Goal: Task Accomplishment & Management: Complete application form

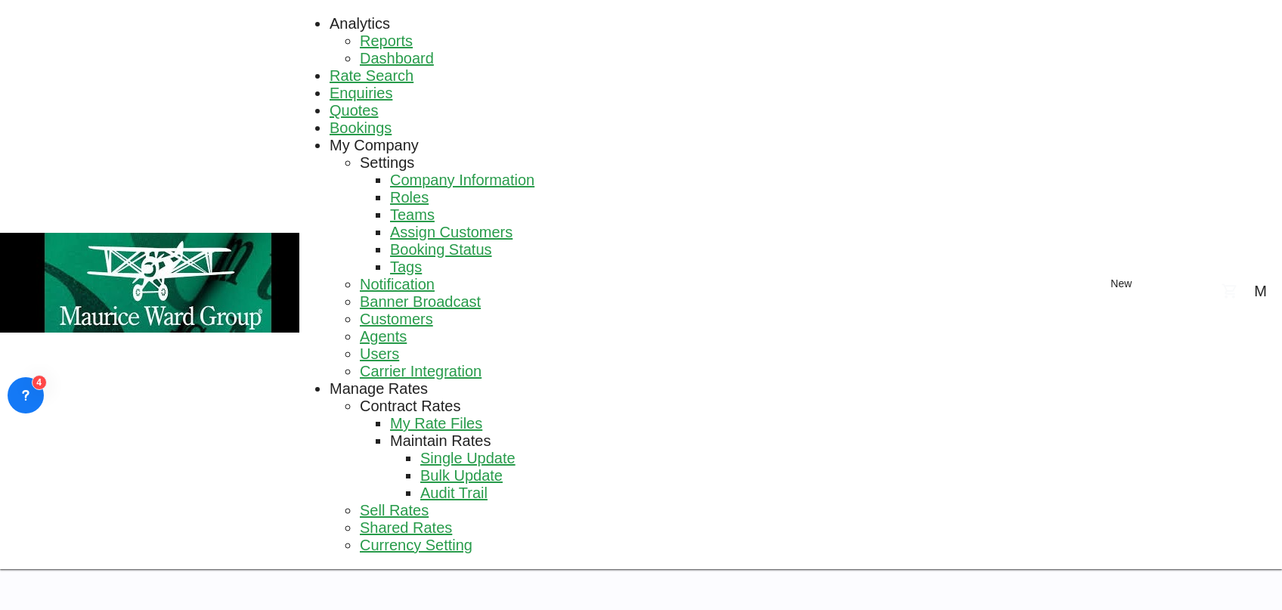
click at [330, 67] on span "Rate Search" at bounding box center [372, 75] width 84 height 17
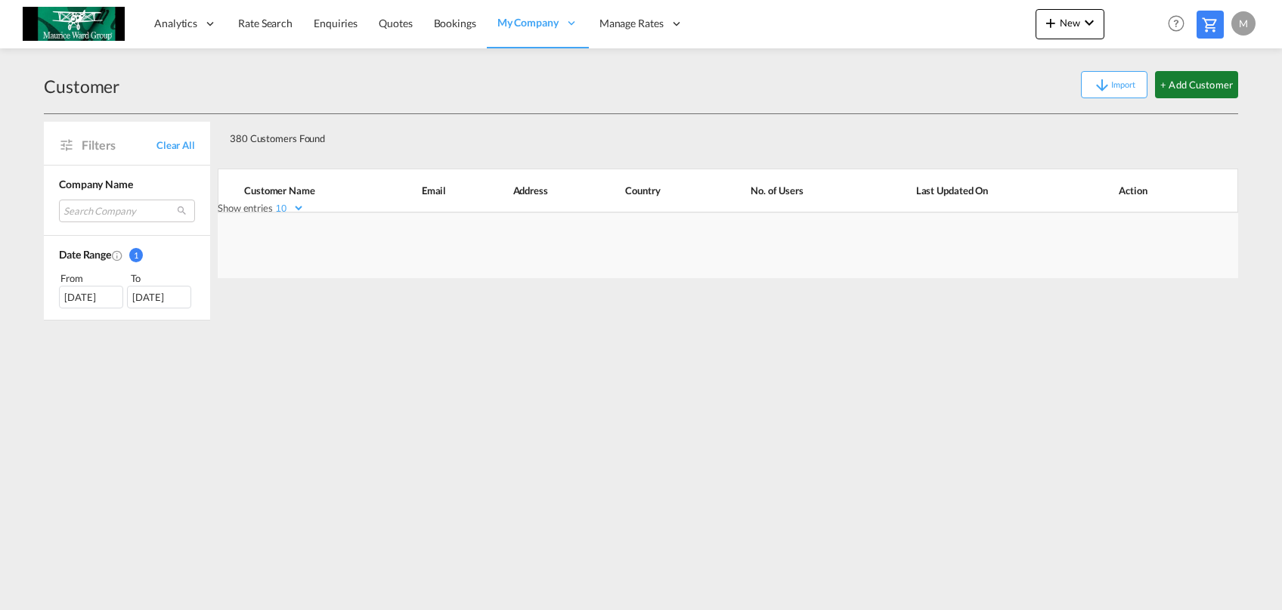
click at [1195, 80] on button "+ Add Customer" at bounding box center [1196, 84] width 83 height 27
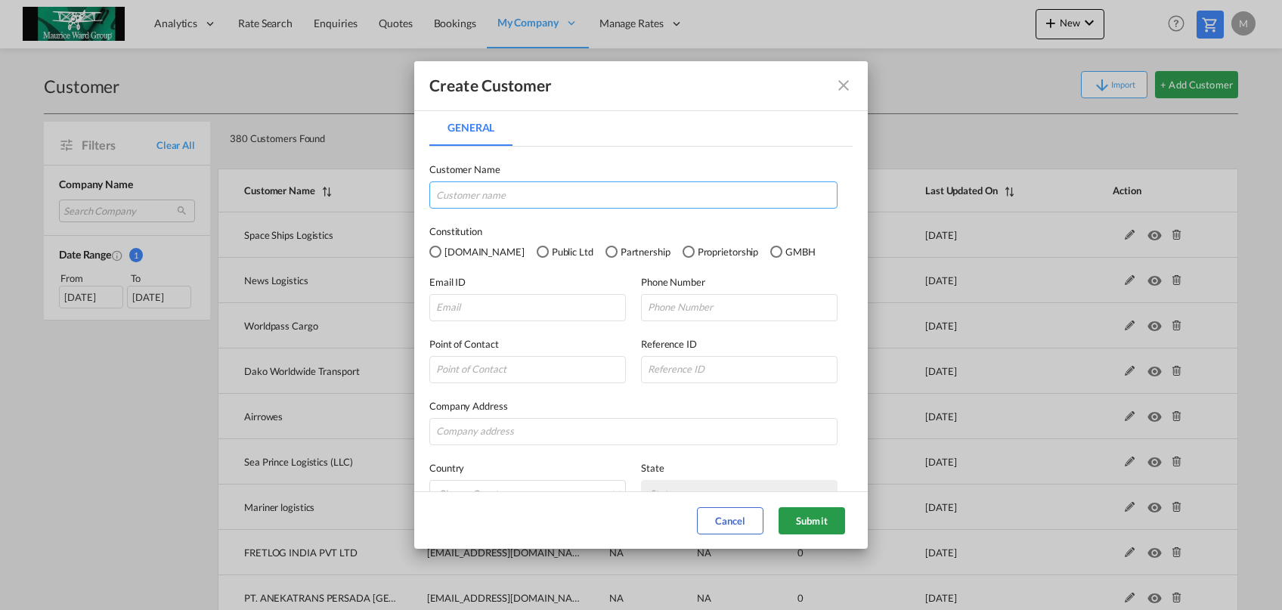
click at [734, 202] on input "General General ..." at bounding box center [633, 194] width 408 height 27
type input "c"
click at [553, 317] on input "General General ..." at bounding box center [527, 307] width 197 height 27
paste input "[EMAIL_ADDRESS][DOMAIN_NAME]"
type input "[EMAIL_ADDRESS][DOMAIN_NAME]"
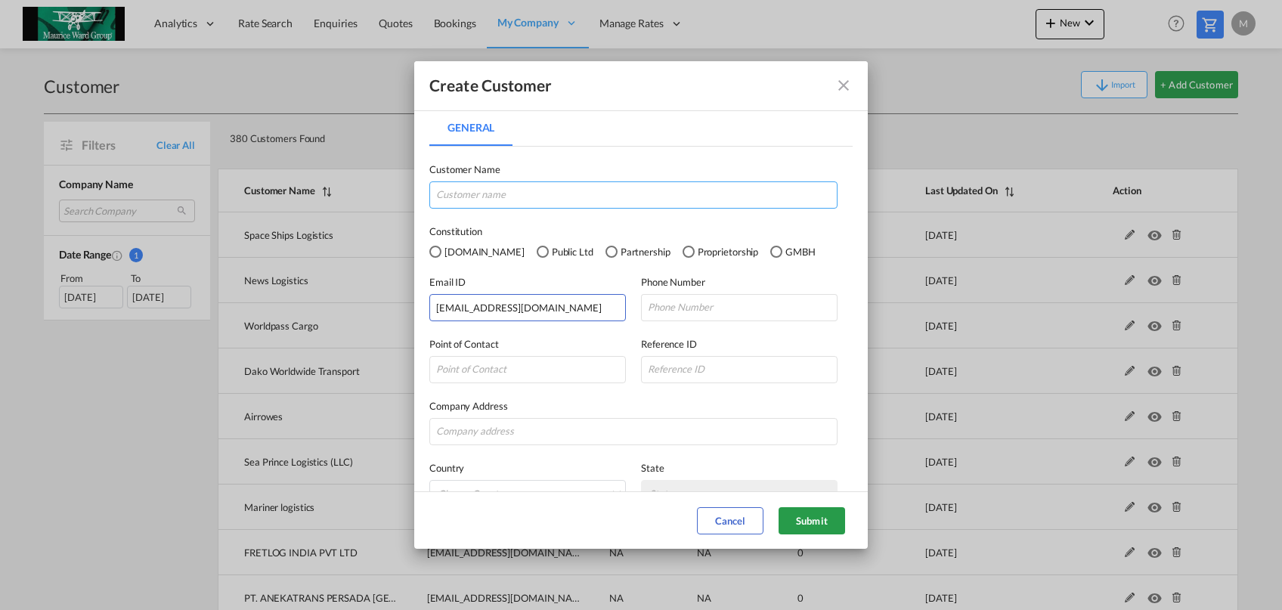
click at [508, 197] on input "General General ..." at bounding box center [633, 194] width 408 height 27
paste input "Candor Logistics LLP."
type input "Candor Logistics LLP."
click at [802, 506] on md-dialog-actions "Cancel Submit" at bounding box center [641, 519] width 454 height 57
click at [819, 534] on md-dialog-actions "Cancel Submit" at bounding box center [641, 519] width 454 height 57
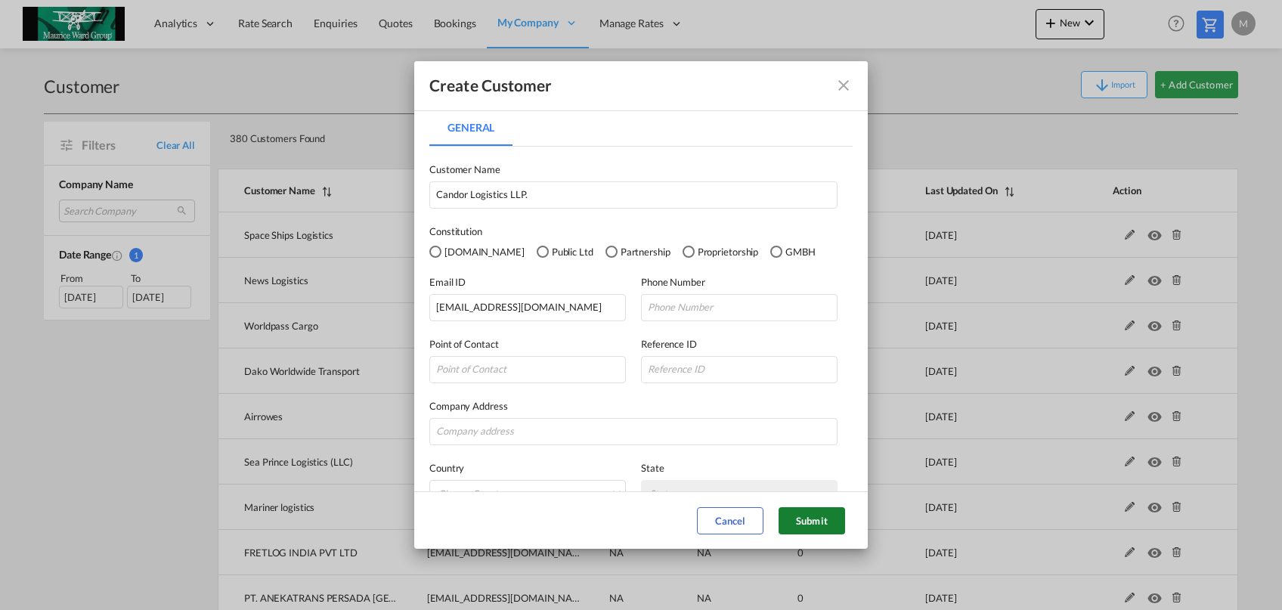
click at [817, 524] on button "Submit" at bounding box center [812, 520] width 67 height 27
